Goal: Navigation & Orientation: Find specific page/section

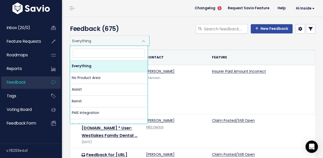
click at [97, 44] on span "Everything" at bounding box center [104, 41] width 68 height 10
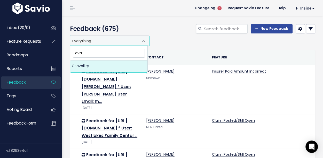
type input "ava"
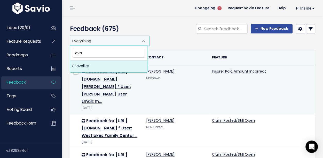
select select "MAIN:C_AVAILITY"
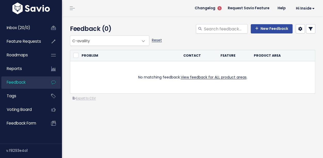
click at [156, 39] on link "Reset" at bounding box center [157, 40] width 10 height 5
select select ":"
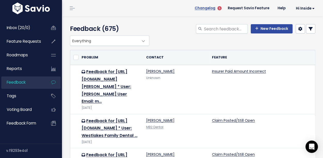
click at [212, 7] on span "Changelog" at bounding box center [205, 8] width 21 height 4
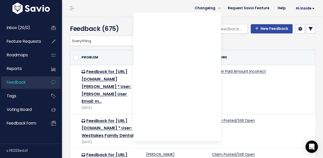
click at [215, 8] on span at bounding box center [219, 8] width 8 height 8
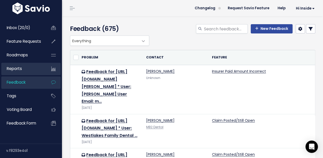
click at [33, 70] on link "Reports" at bounding box center [22, 69] width 42 height 12
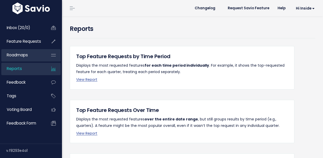
click at [42, 58] on link "Roadmaps" at bounding box center [22, 55] width 42 height 12
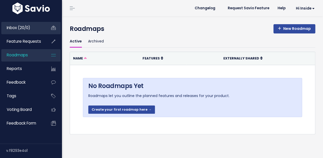
click at [39, 30] on link "Inbox (20/0)" at bounding box center [22, 28] width 42 height 12
